Goal: Find specific page/section: Find specific page/section

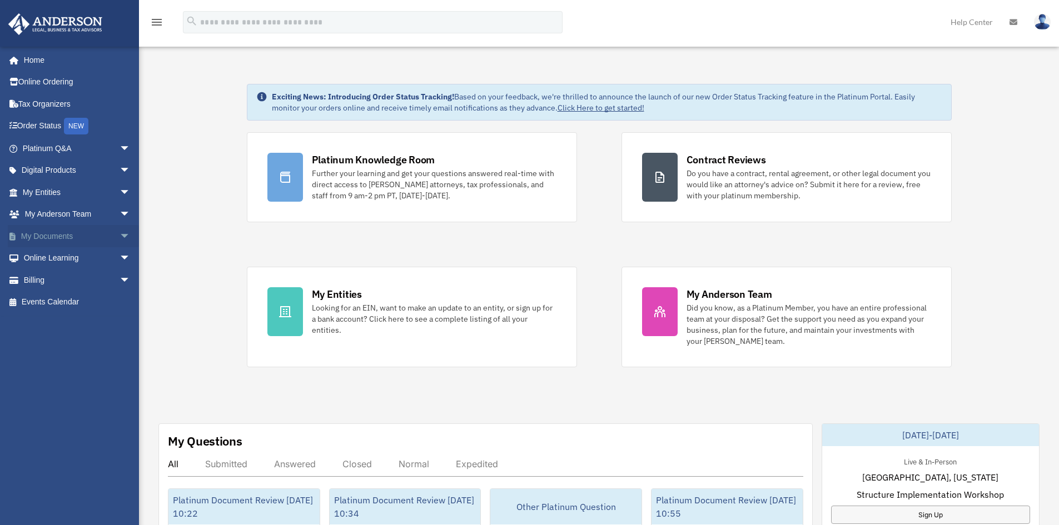
click at [73, 240] on link "My Documents arrow_drop_down" at bounding box center [78, 236] width 140 height 22
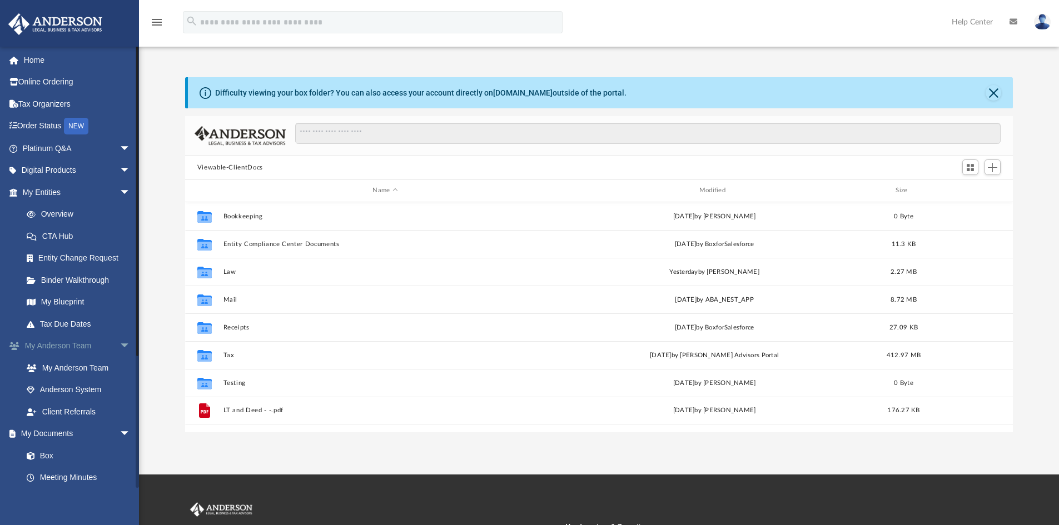
scroll to position [245, 819]
click at [120, 434] on span "arrow_drop_down" at bounding box center [131, 434] width 22 height 23
click at [120, 431] on span "arrow_drop_up" at bounding box center [131, 434] width 22 height 23
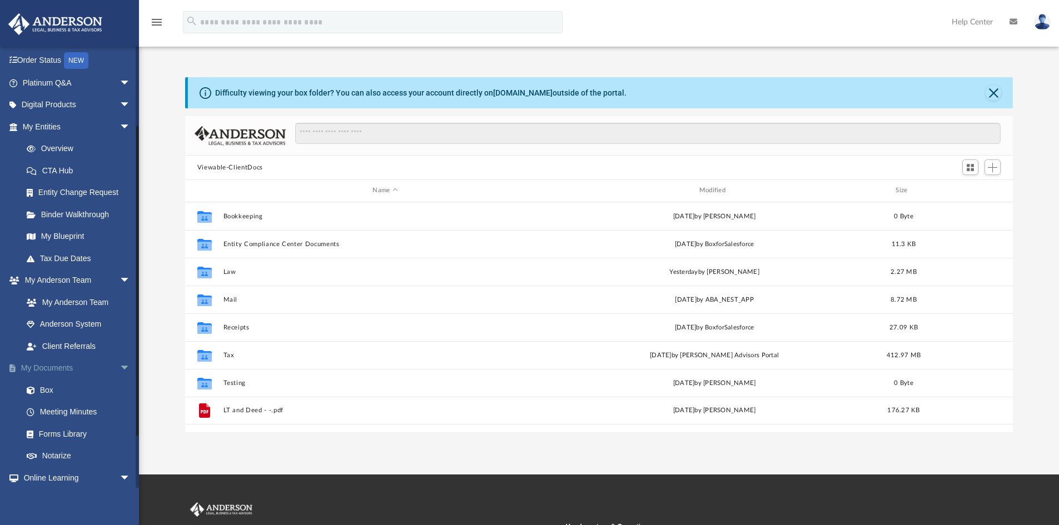
scroll to position [167, 0]
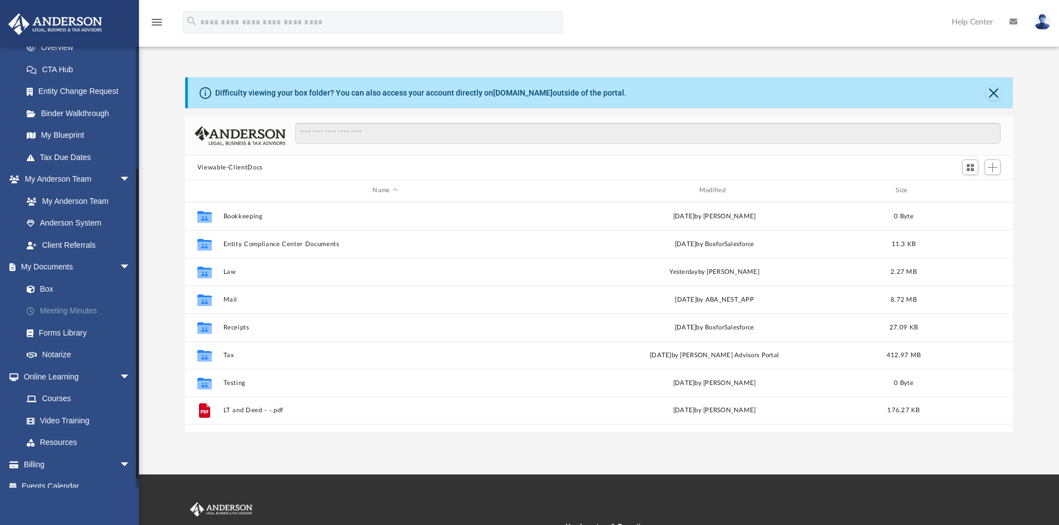
click at [72, 314] on link "Meeting Minutes" at bounding box center [82, 311] width 132 height 22
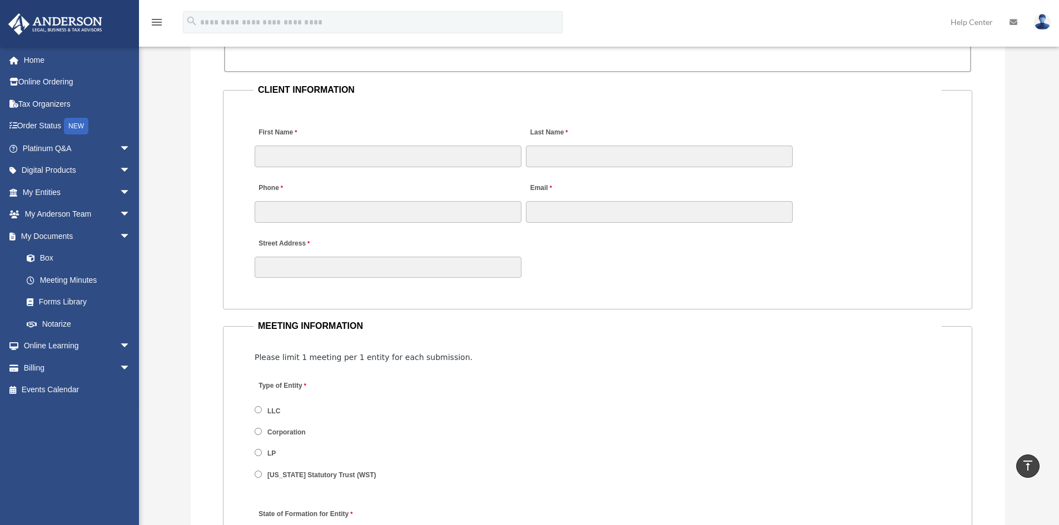
scroll to position [1112, 0]
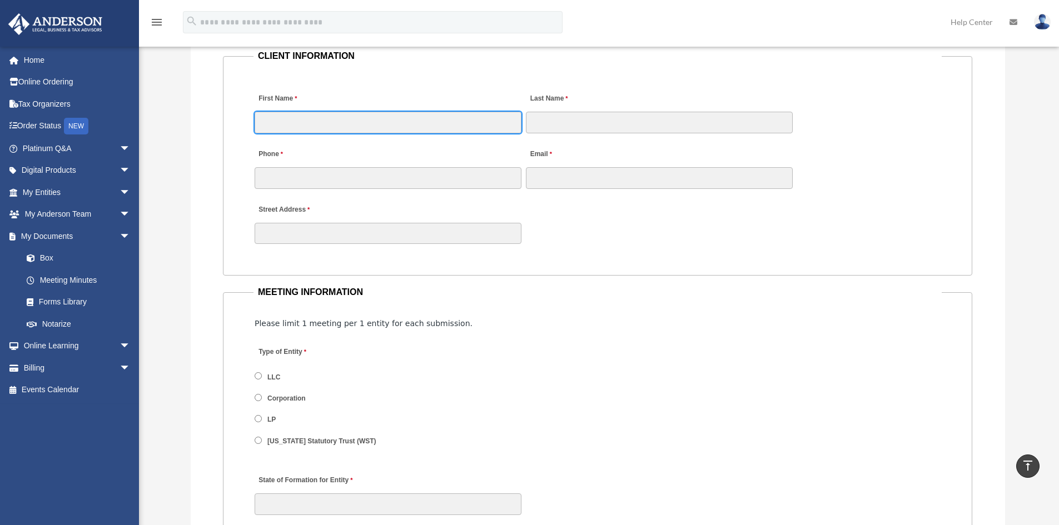
click at [382, 122] on input "First Name" at bounding box center [388, 122] width 267 height 21
